Goal: Information Seeking & Learning: Learn about a topic

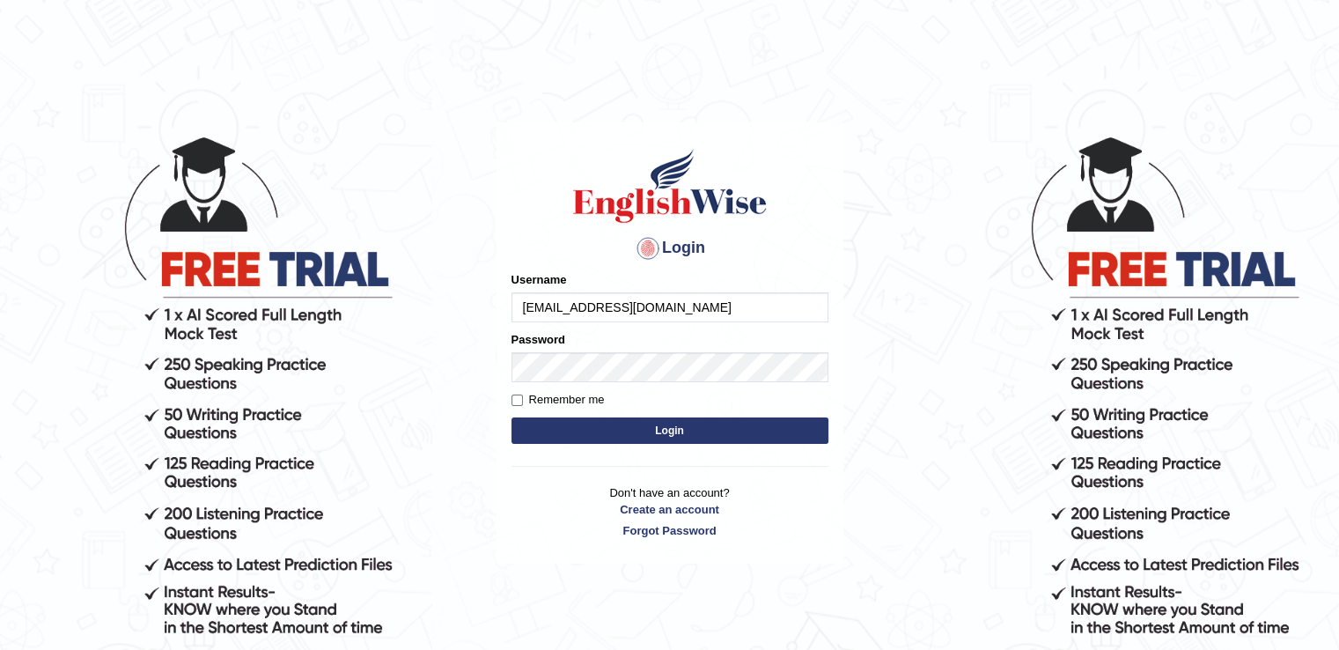
type input "[EMAIL_ADDRESS][DOMAIN_NAME]"
click at [589, 418] on button "Login" at bounding box center [669, 430] width 317 height 26
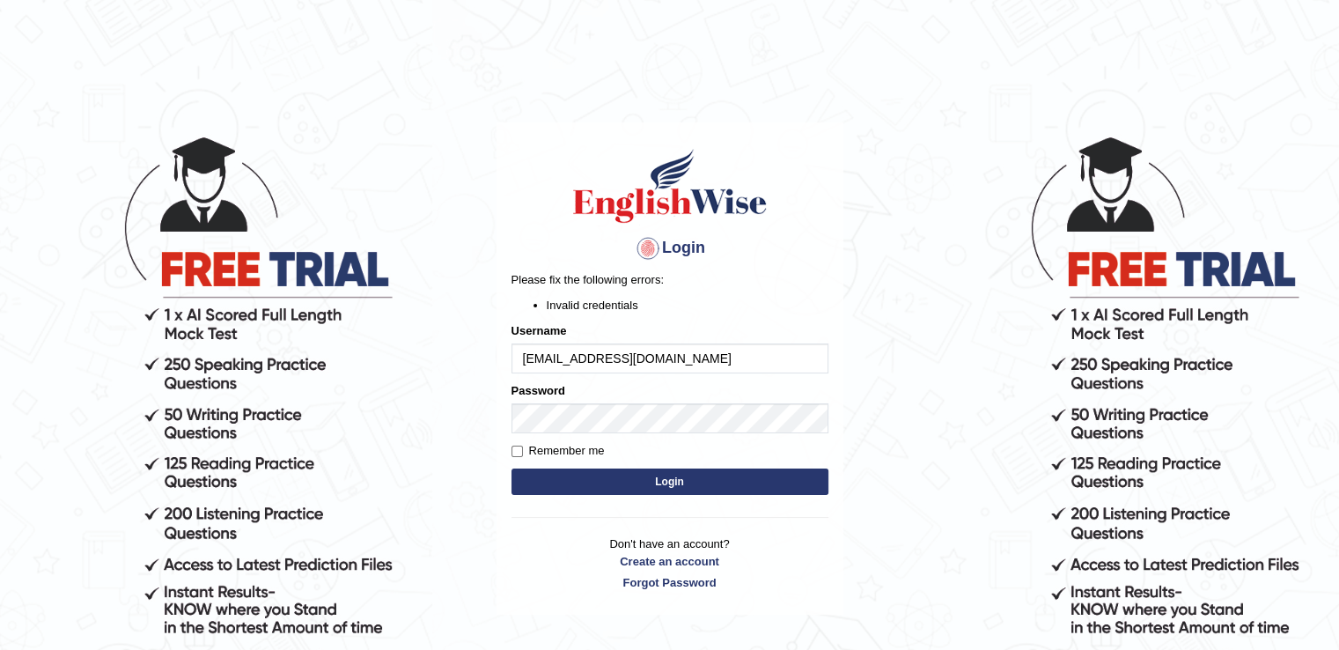
click at [625, 478] on button "Login" at bounding box center [669, 481] width 317 height 26
click at [532, 450] on label "Remember me" at bounding box center [557, 451] width 93 height 18
click at [523, 450] on input "Remember me" at bounding box center [516, 450] width 11 height 11
checkbox input "true"
click at [618, 482] on button "Login" at bounding box center [669, 481] width 317 height 26
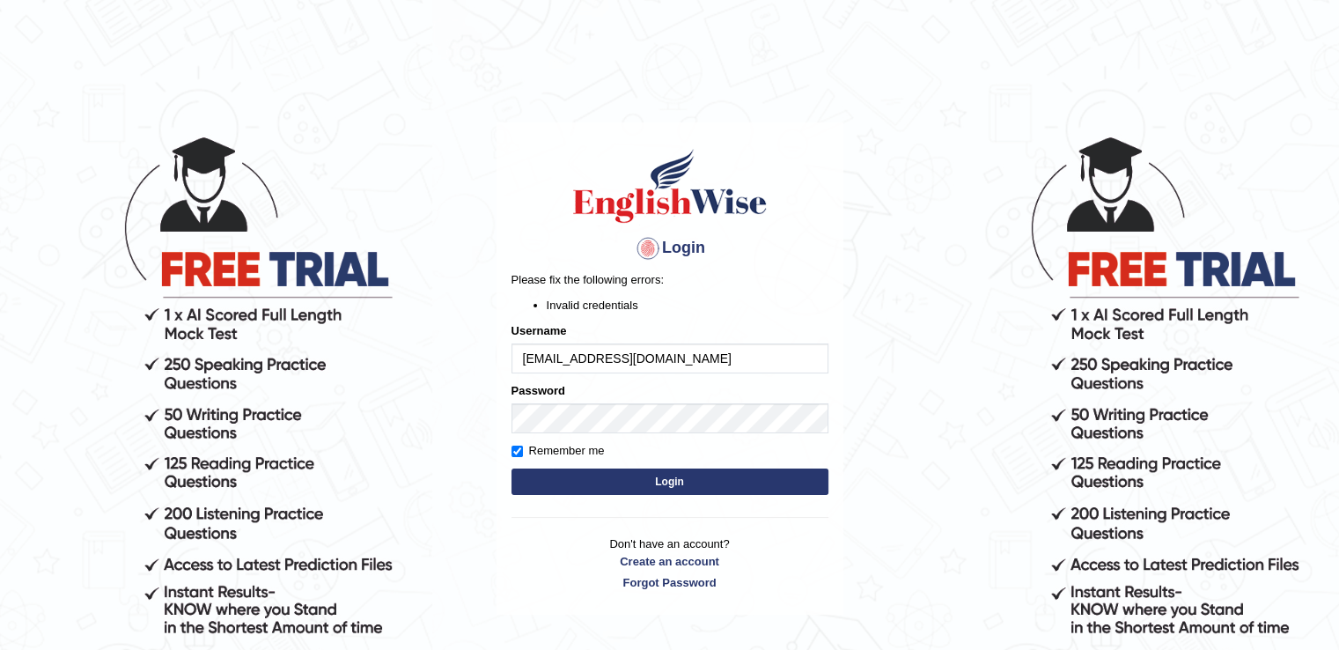
click at [675, 353] on input "[EMAIL_ADDRESS][DOMAIN_NAME]" at bounding box center [669, 358] width 317 height 30
type input "v"
type input "Samirvohra"
click at [697, 477] on button "Login" at bounding box center [669, 481] width 317 height 26
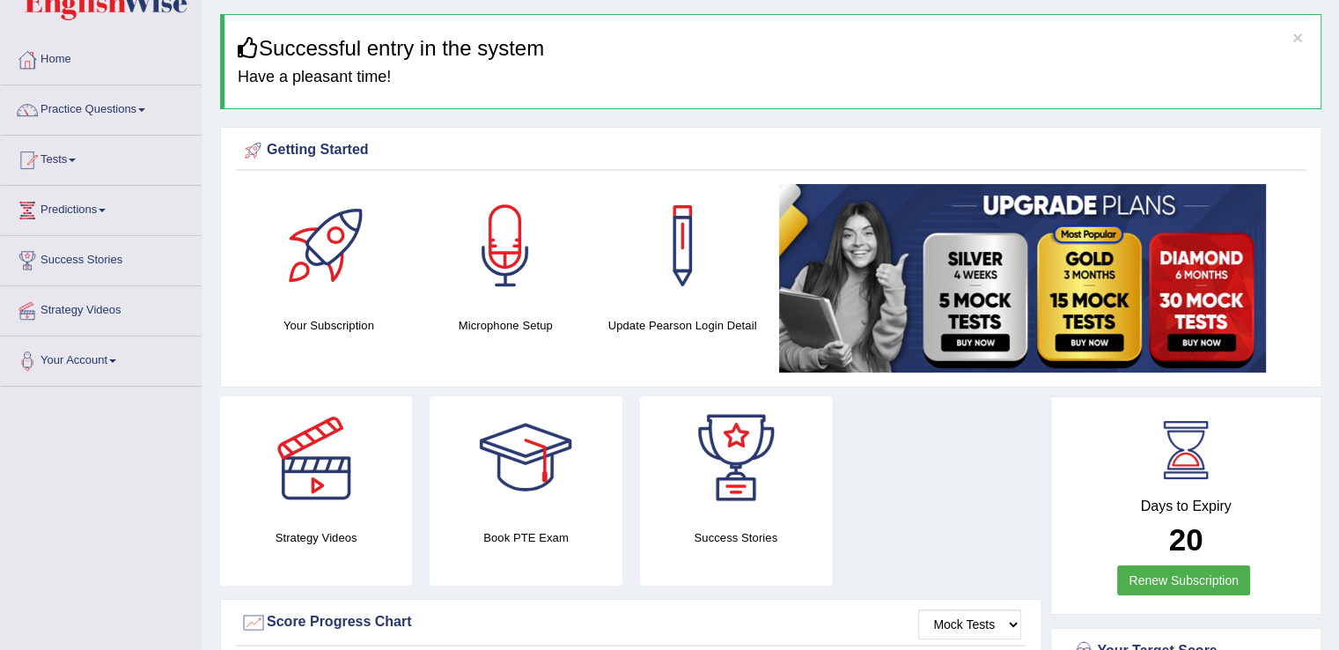
scroll to position [31, 0]
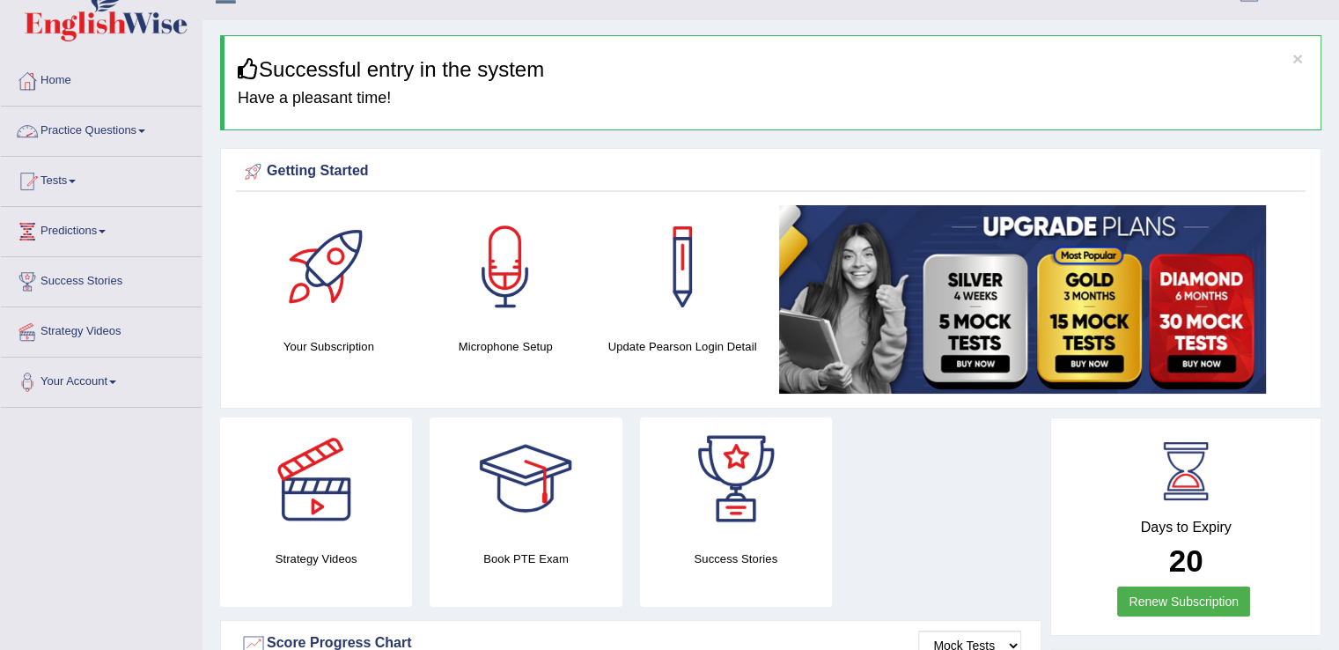
click at [158, 121] on link "Practice Questions" at bounding box center [101, 129] width 201 height 44
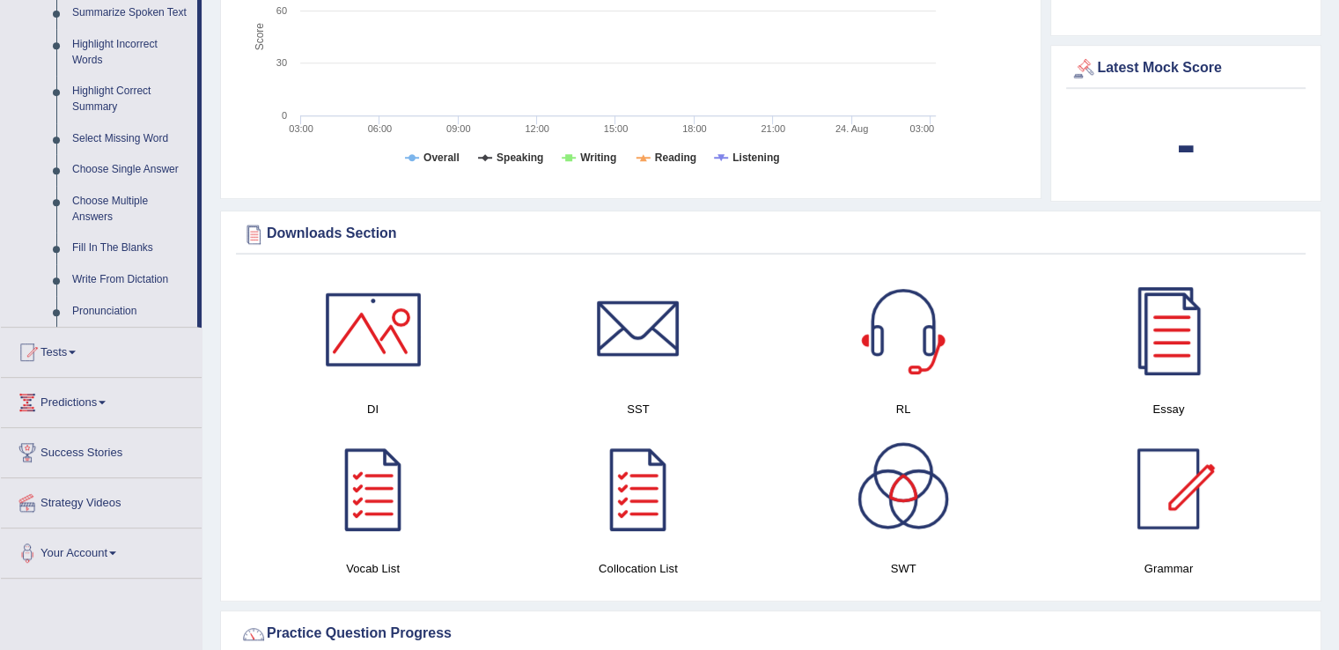
scroll to position [809, 0]
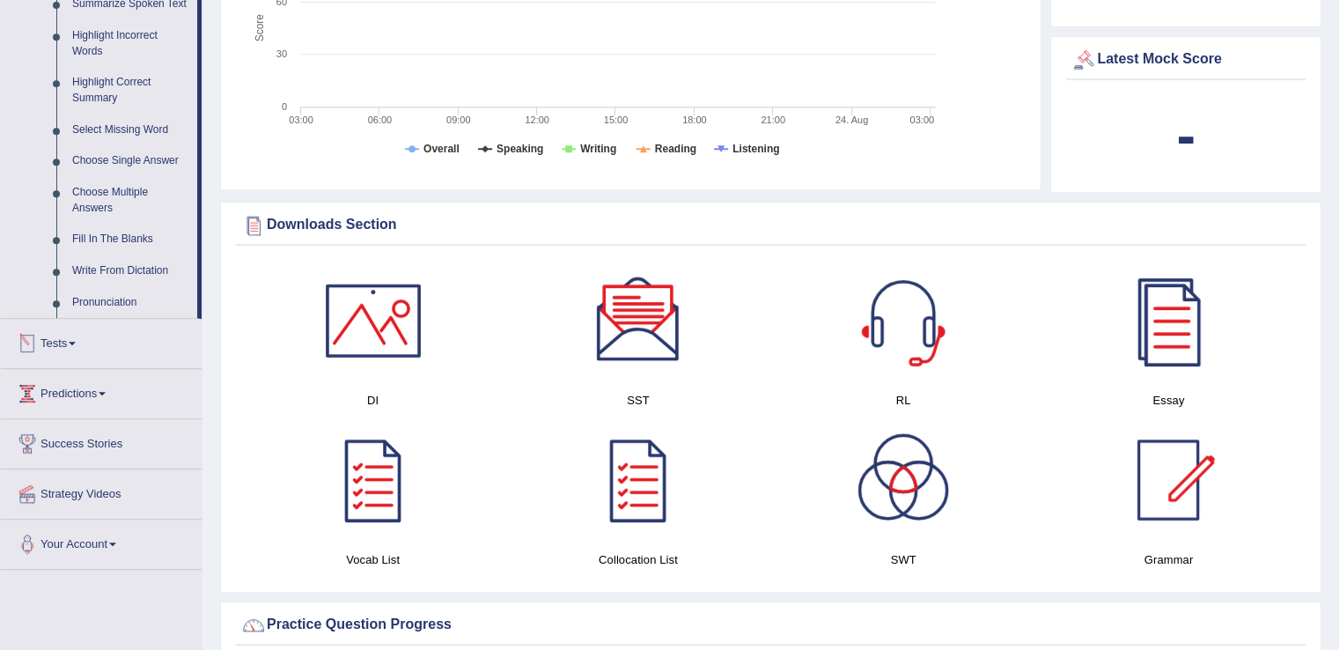
click at [66, 346] on link "Tests" at bounding box center [101, 341] width 201 height 44
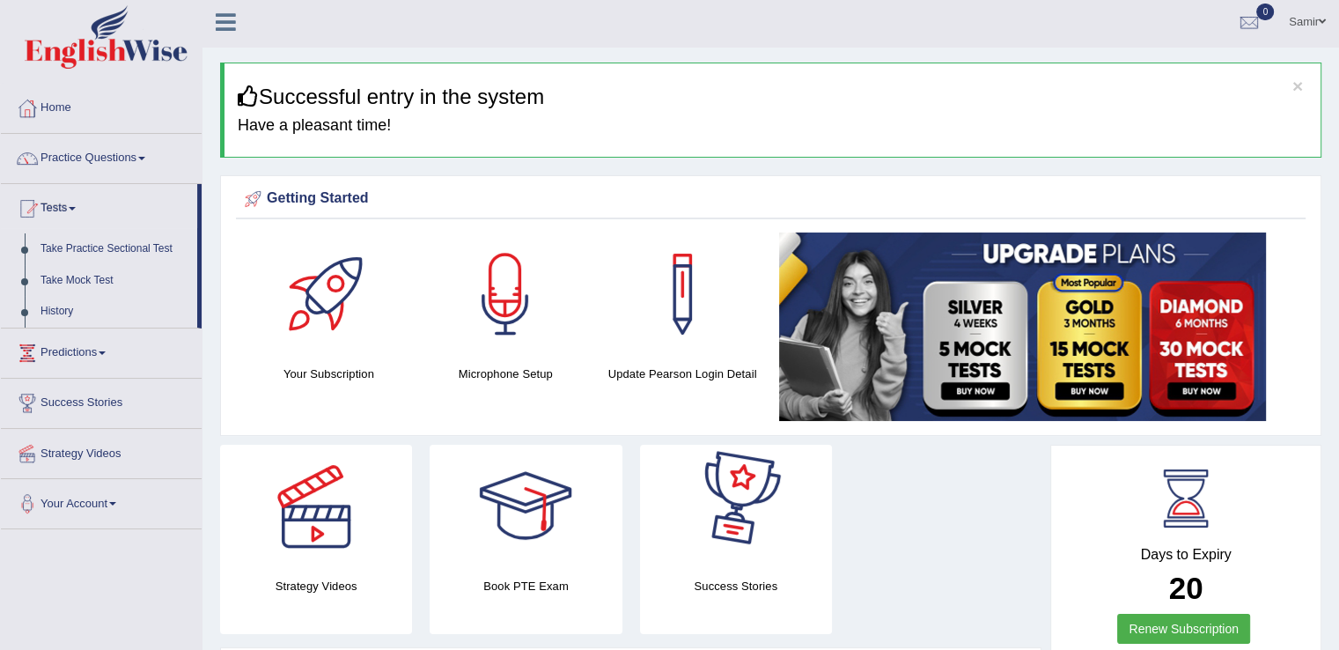
scroll to position [0, 0]
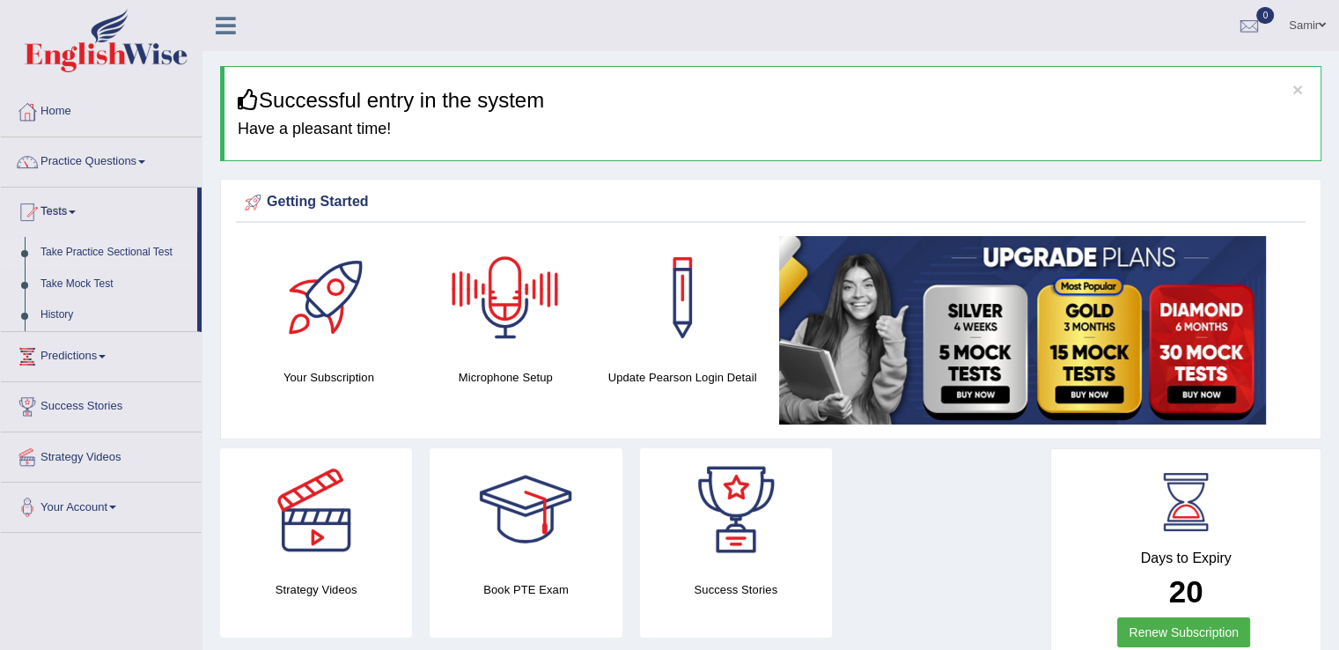
click at [138, 244] on link "Take Practice Sectional Test" at bounding box center [115, 253] width 165 height 32
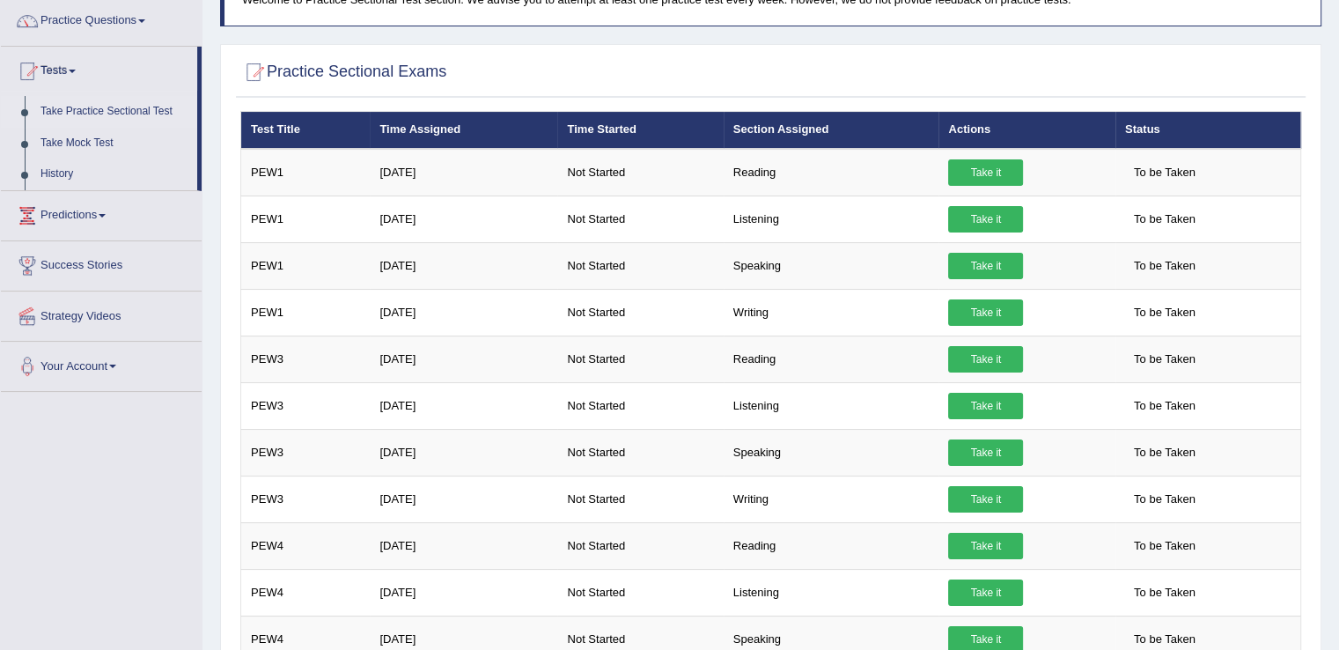
scroll to position [167, 0]
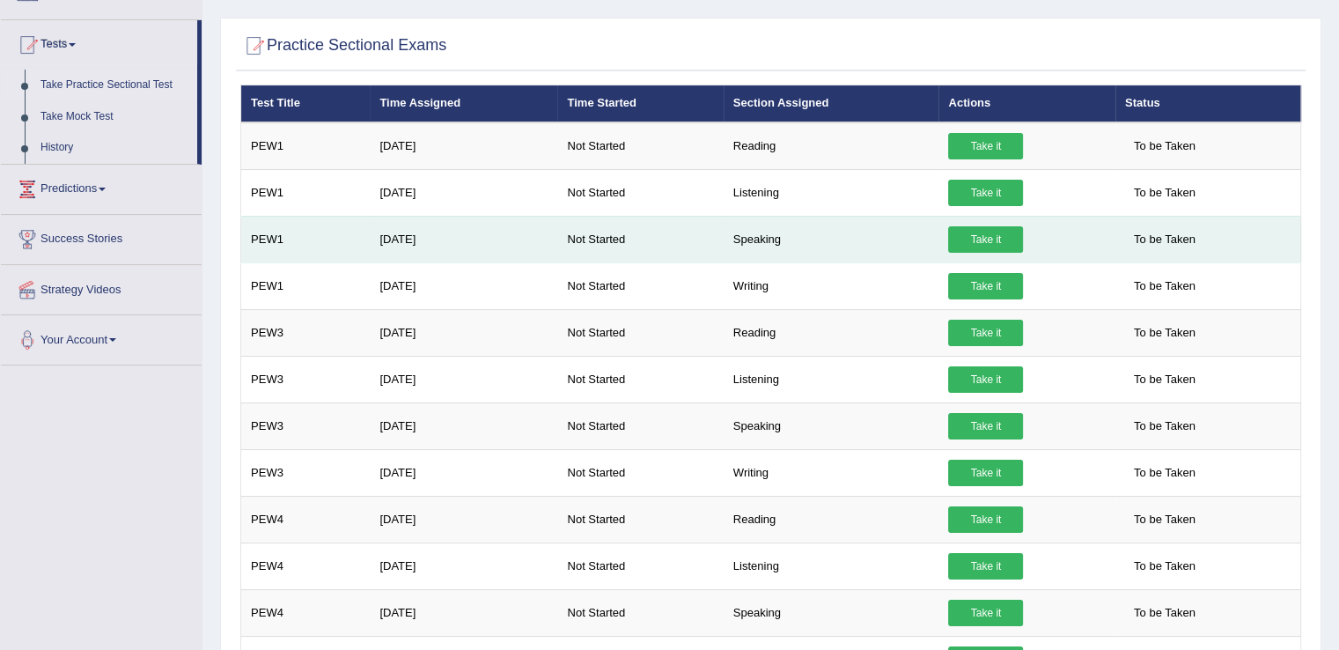
click at [1009, 232] on link "Take it" at bounding box center [985, 239] width 75 height 26
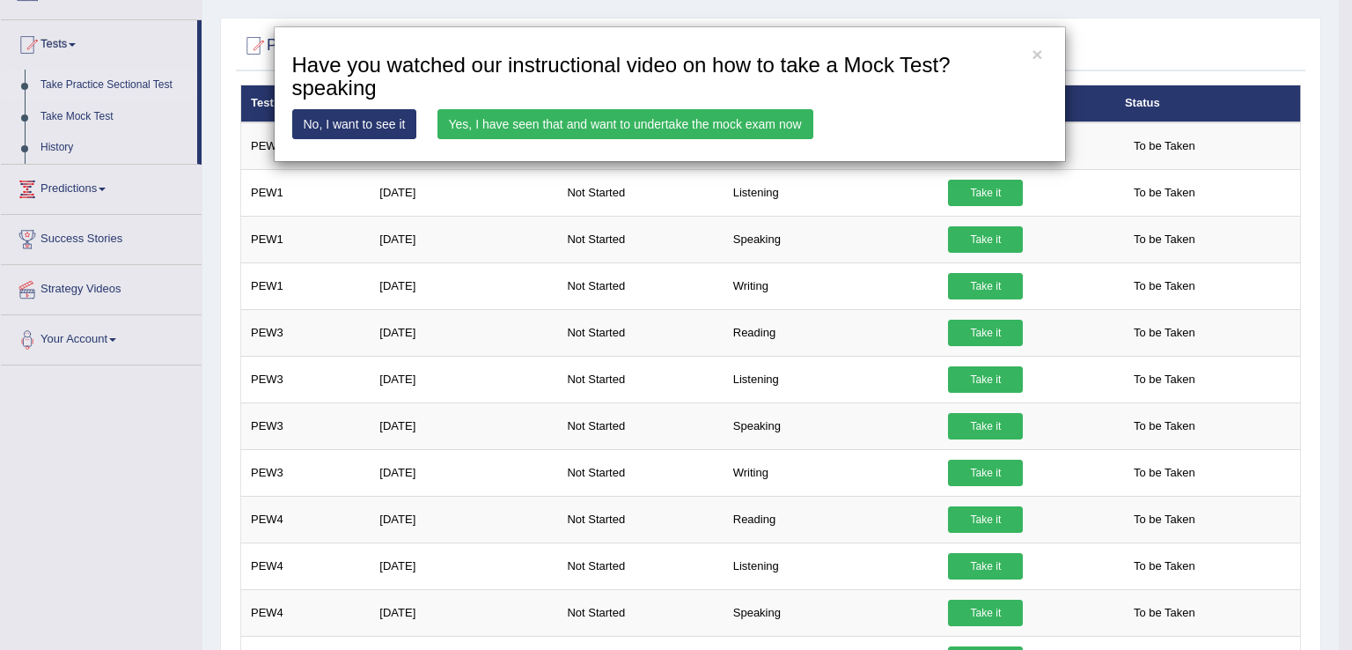
click at [353, 128] on link "No, I want to see it" at bounding box center [354, 124] width 125 height 30
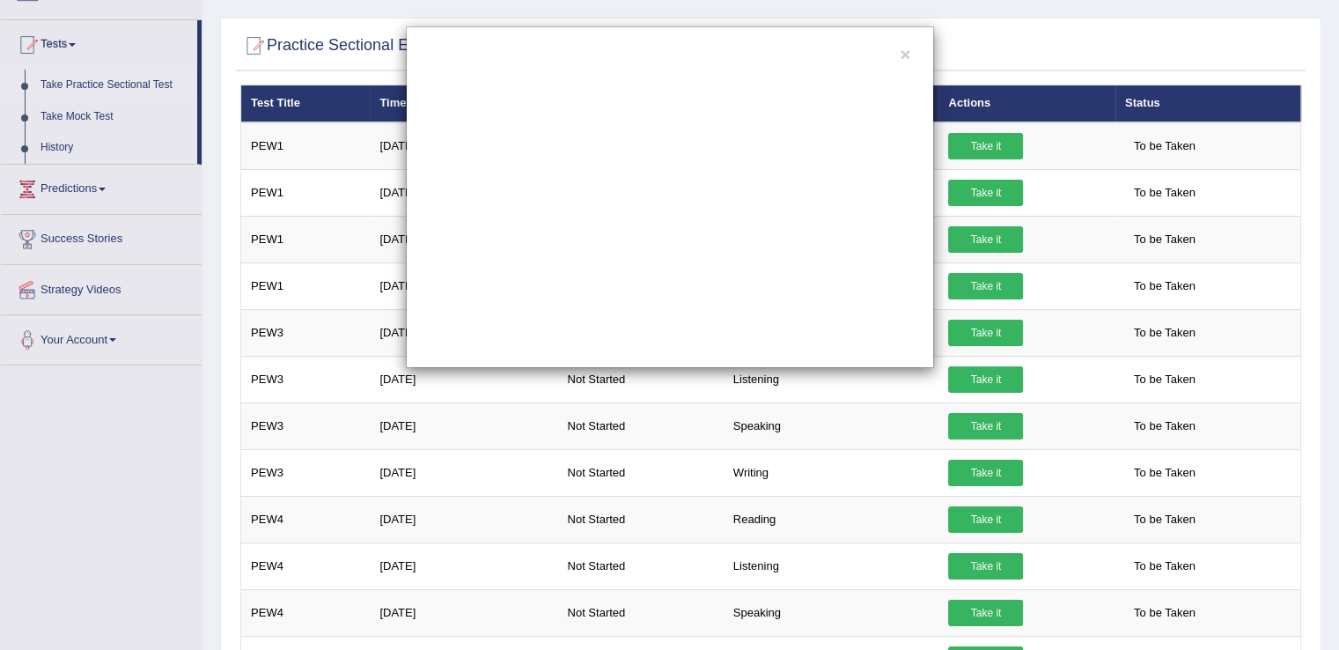
scroll to position [0, 0]
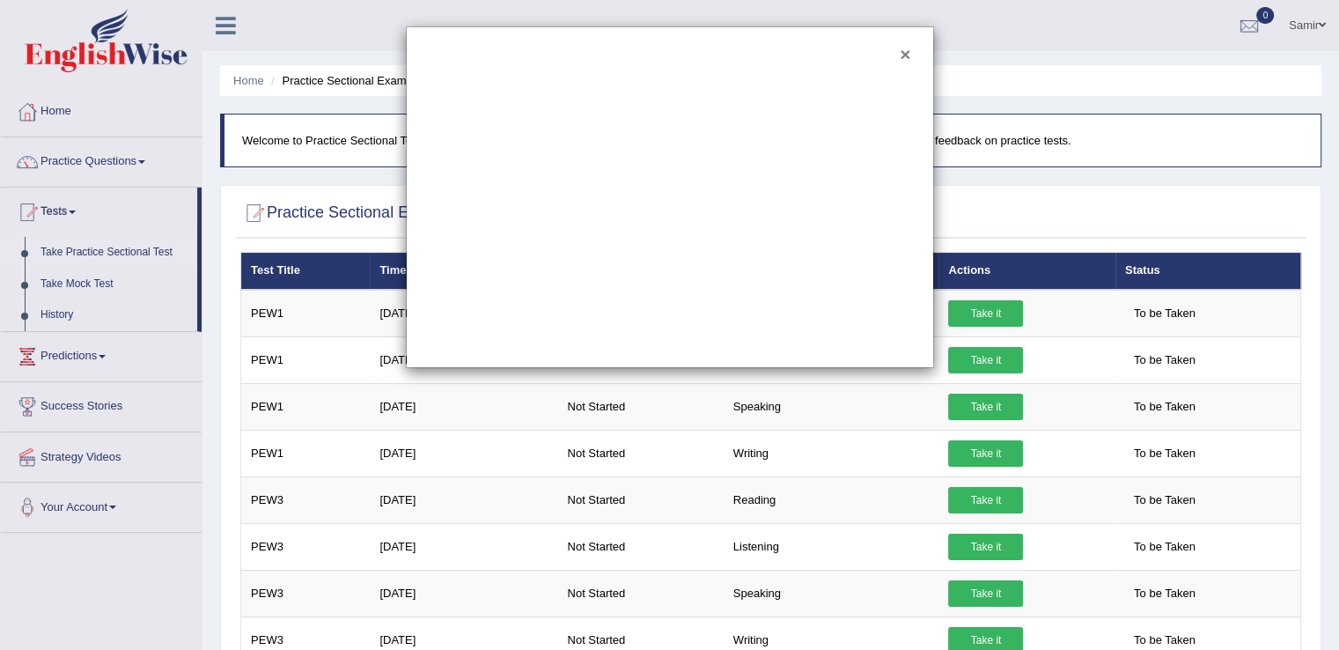
click at [901, 55] on button "×" at bounding box center [905, 54] width 11 height 18
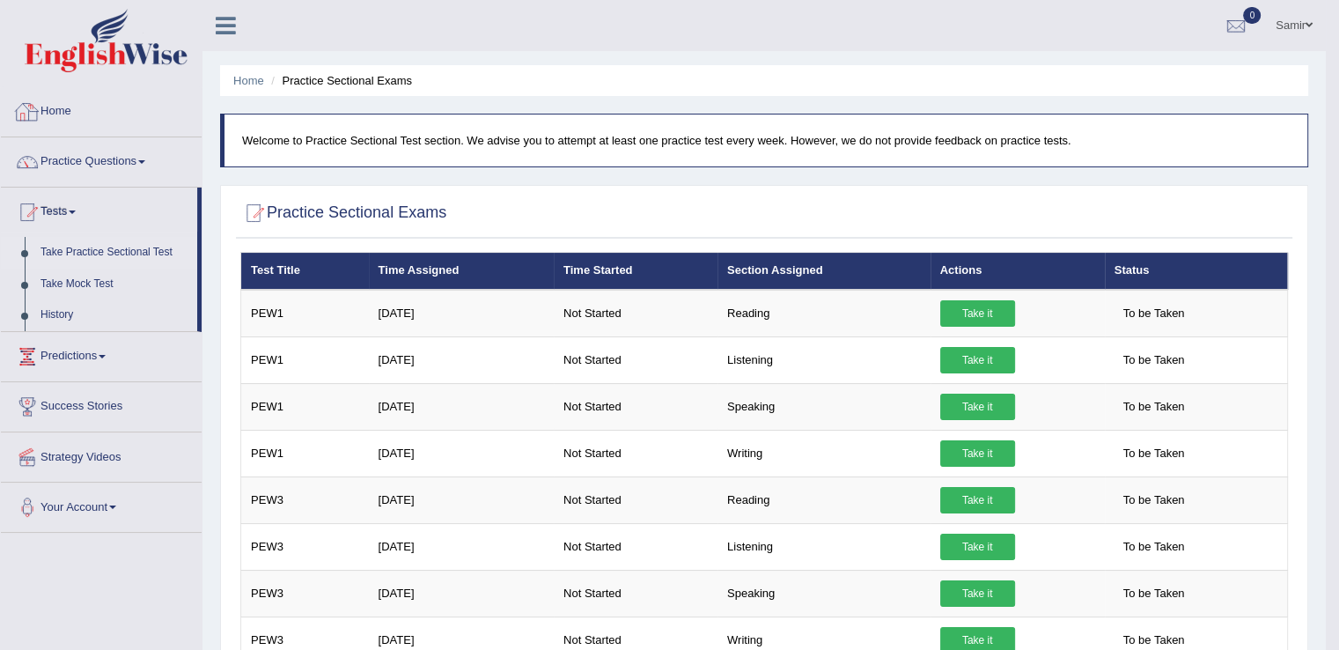
click at [35, 112] on div at bounding box center [27, 112] width 26 height 26
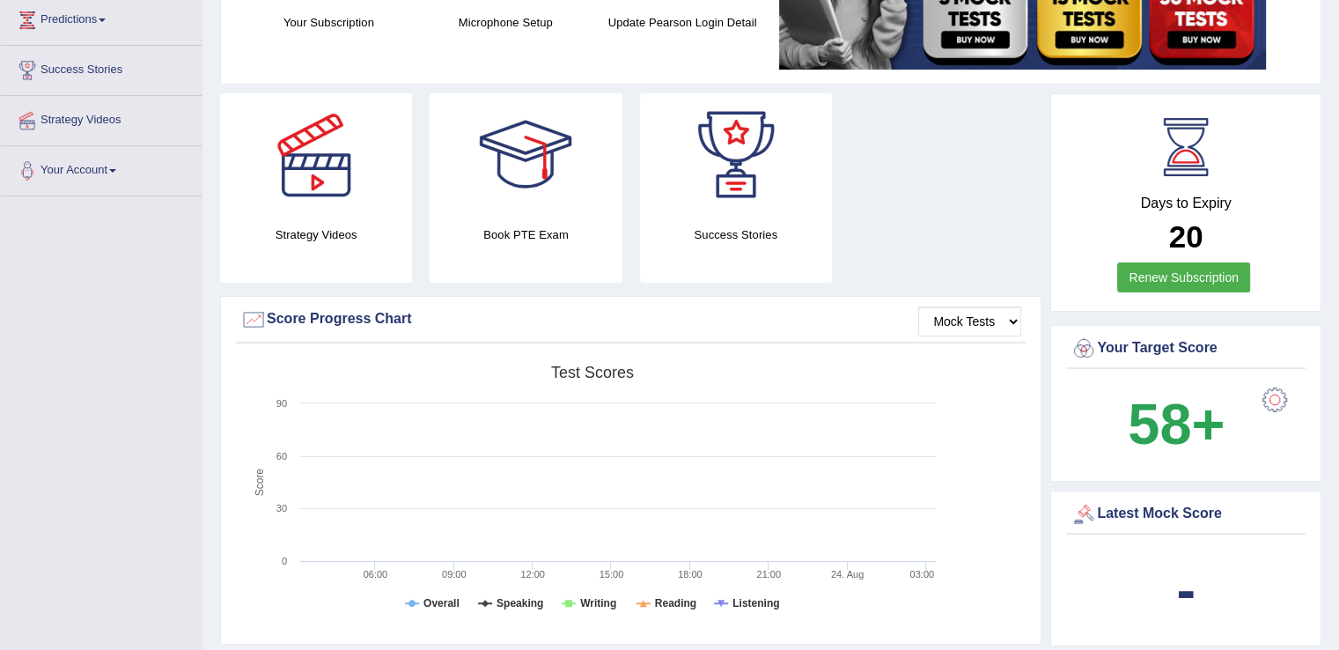
scroll to position [33, 0]
